Goal: Task Accomplishment & Management: Use online tool/utility

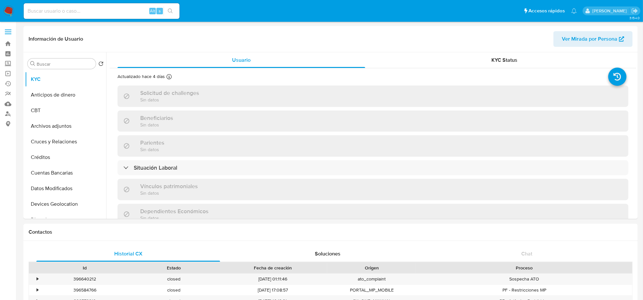
select select "10"
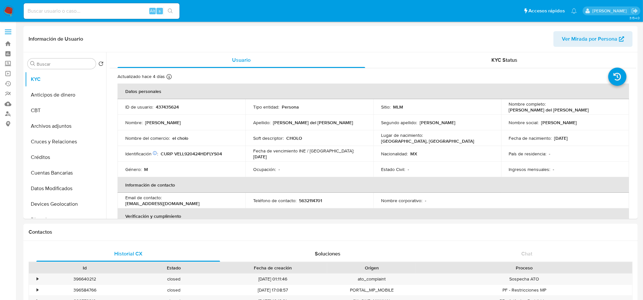
click at [5, 7] on img at bounding box center [8, 11] width 11 height 11
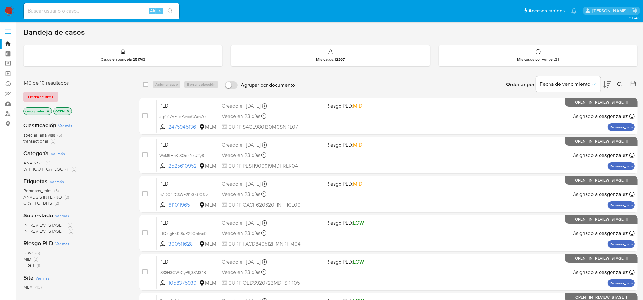
click at [50, 97] on span "Borrar filtros" at bounding box center [41, 96] width 26 height 9
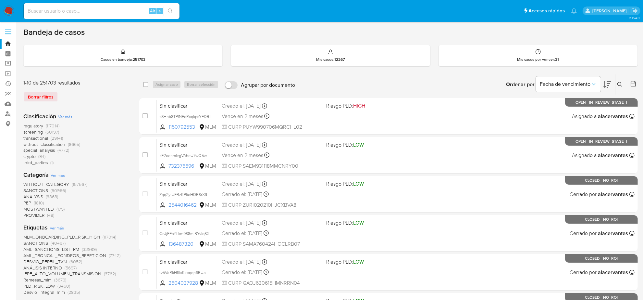
click at [28, 133] on span "screening" at bounding box center [32, 132] width 19 height 6
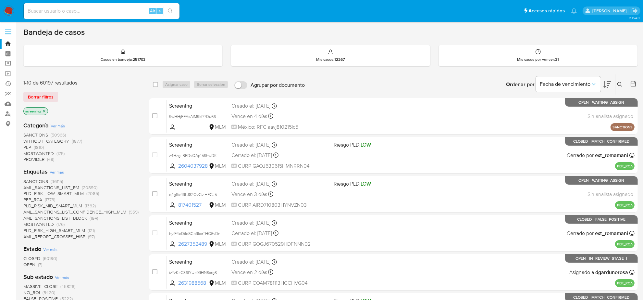
click at [36, 265] on span "OPEN (7)" at bounding box center [32, 264] width 19 height 6
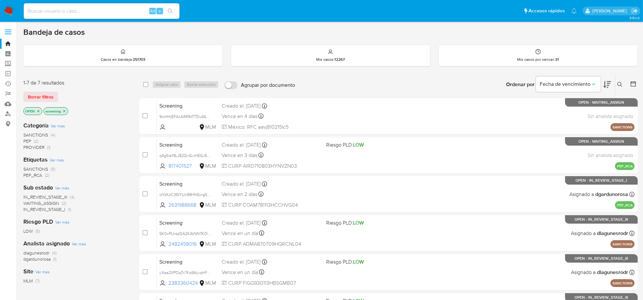
click at [61, 196] on span "IN_REVIEW_STAGE_III" at bounding box center [45, 196] width 44 height 6
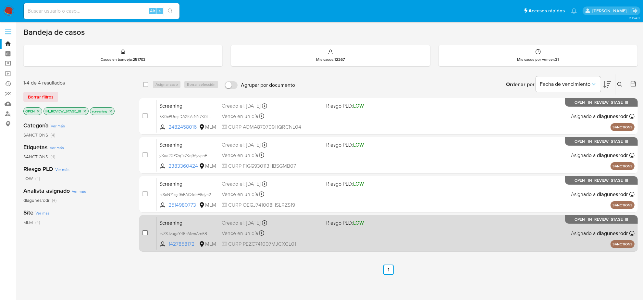
click at [143, 231] on input "checkbox" at bounding box center [145, 232] width 5 height 5
checkbox input "true"
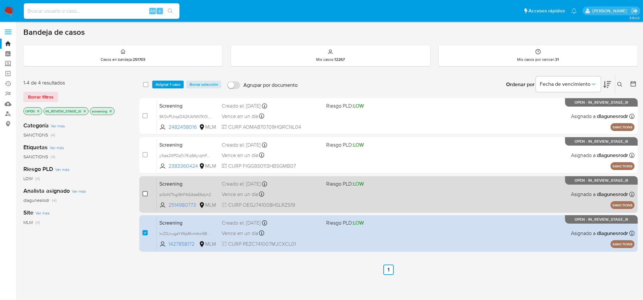
click at [146, 193] on input "checkbox" at bounding box center [145, 193] width 5 height 5
checkbox input "true"
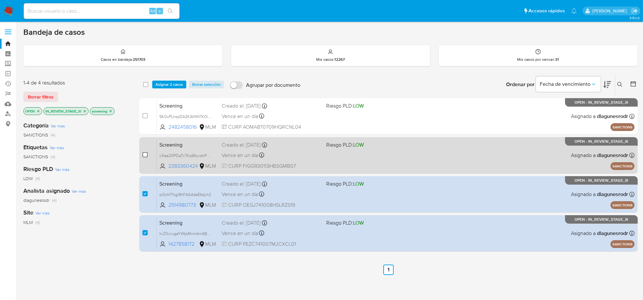
click at [146, 156] on input "checkbox" at bounding box center [145, 154] width 5 height 5
checkbox input "true"
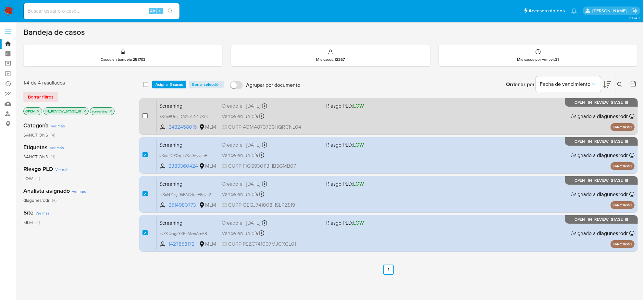
click at [143, 116] on input "checkbox" at bounding box center [145, 115] width 5 height 5
checkbox input "true"
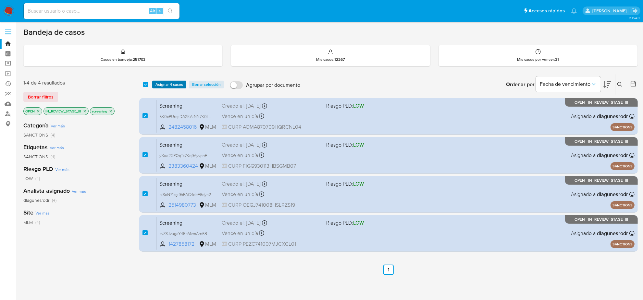
click at [173, 86] on span "Asignar 4 casos" at bounding box center [170, 84] width 28 height 6
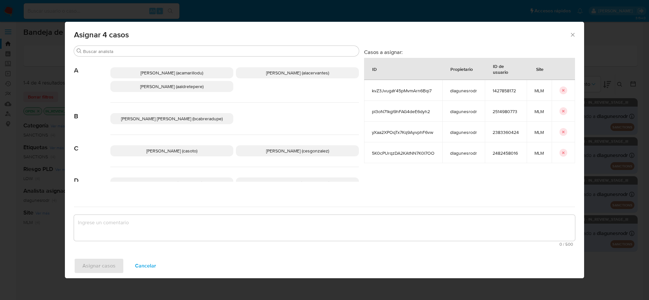
click at [288, 149] on span "Cesar Gonzalez (cesgonzalez)" at bounding box center [297, 150] width 63 height 6
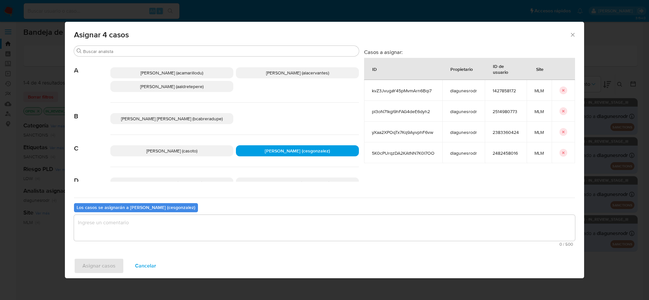
click at [132, 236] on textarea "assign-modal" at bounding box center [324, 228] width 501 height 26
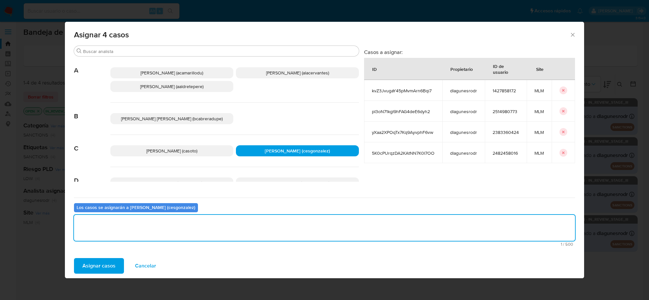
click at [110, 270] on span "Asignar casos" at bounding box center [98, 265] width 33 height 14
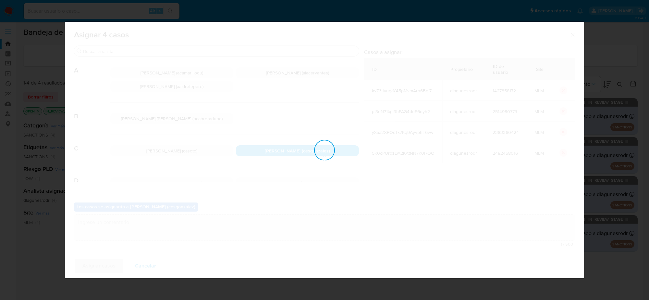
checkbox input "false"
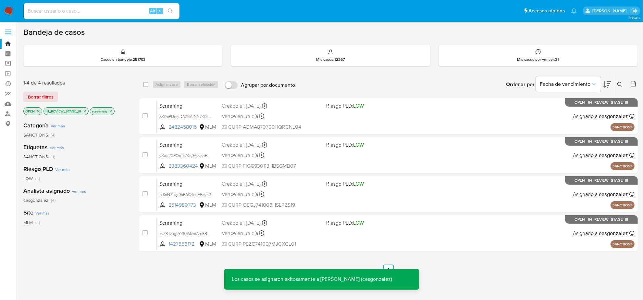
click at [85, 111] on icon "close-filter" at bounding box center [85, 111] width 2 height 2
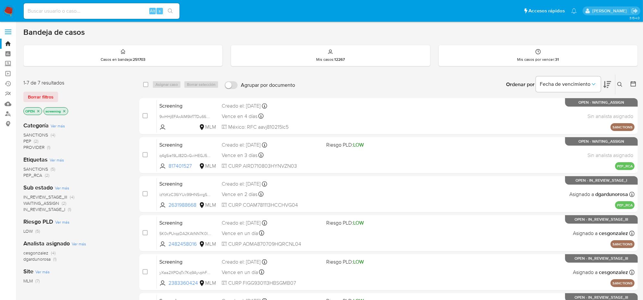
click at [10, 12] on img at bounding box center [8, 11] width 11 height 11
